Goal: Navigation & Orientation: Find specific page/section

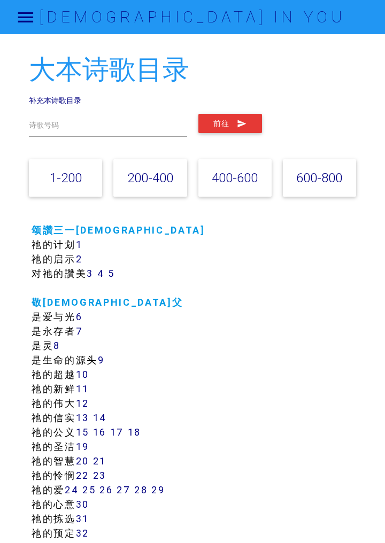
click at [47, 103] on link "补充本诗歌目录" at bounding box center [55, 101] width 52 height 10
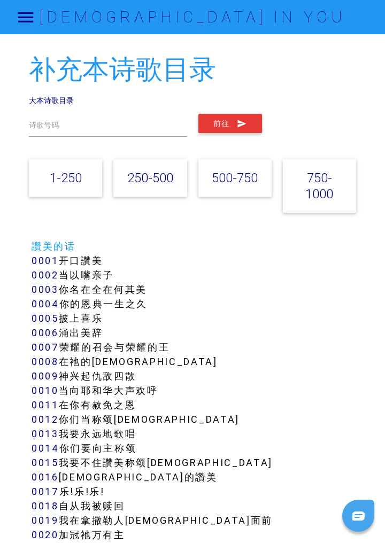
click at [238, 180] on link "500-750" at bounding box center [235, 178] width 46 height 16
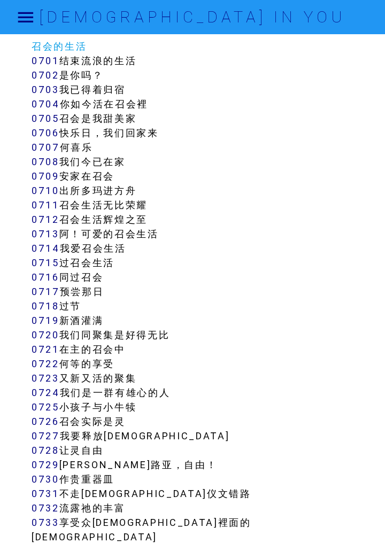
scroll to position [3576, 0]
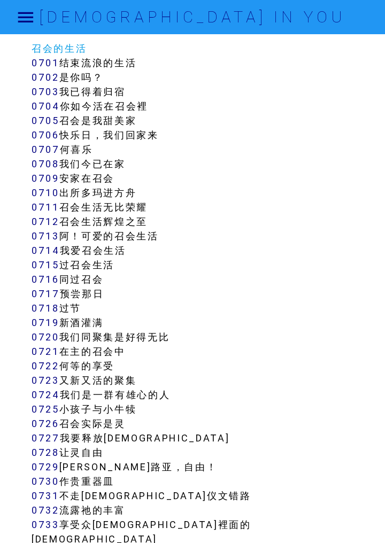
click at [43, 220] on link "0712" at bounding box center [46, 221] width 28 height 12
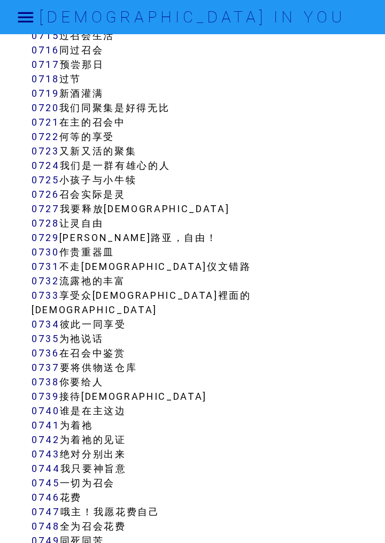
scroll to position [3808, 0]
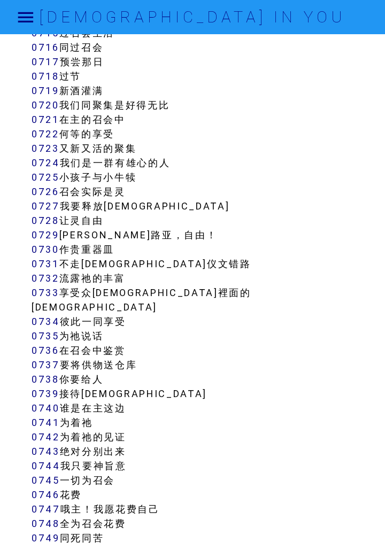
click at [55, 136] on link "0722" at bounding box center [46, 134] width 28 height 12
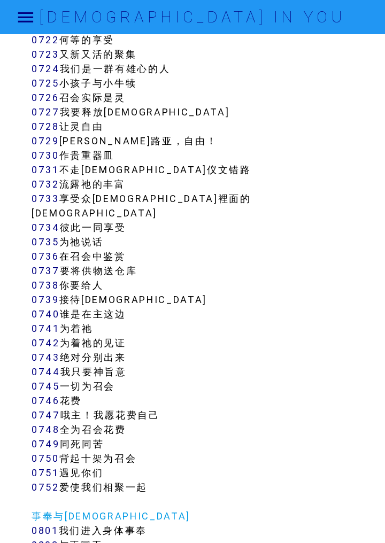
scroll to position [3903, 0]
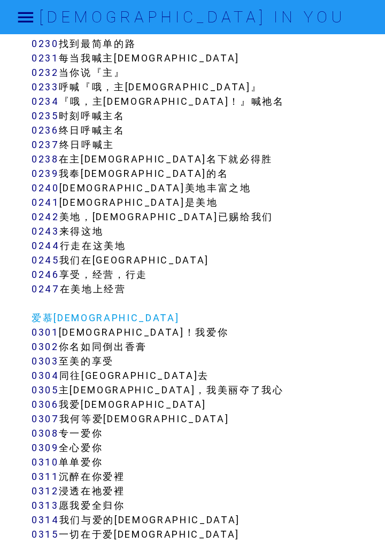
scroll to position [1619, 0]
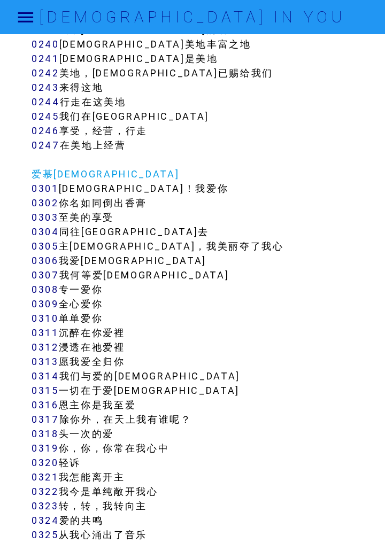
click at [44, 394] on link "0315" at bounding box center [45, 390] width 27 height 12
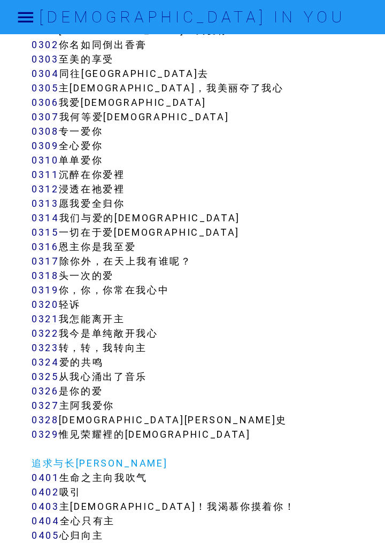
scroll to position [1919, 0]
click at [58, 271] on link "0318" at bounding box center [45, 276] width 27 height 12
